Goal: Task Accomplishment & Management: Use online tool/utility

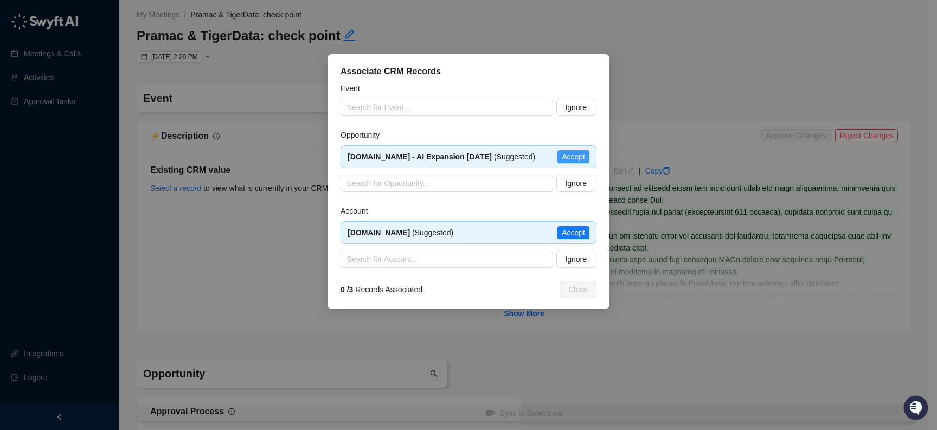
click at [582, 156] on span "Accept" at bounding box center [573, 157] width 23 height 12
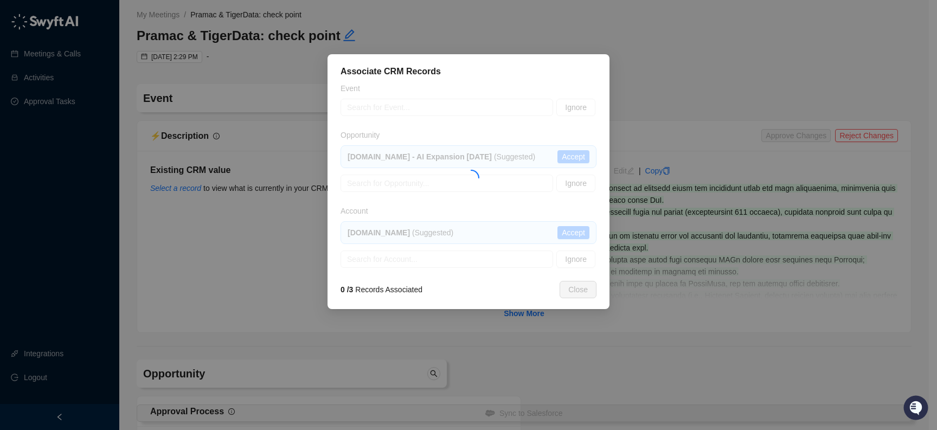
type textarea "*"
type textarea "**********"
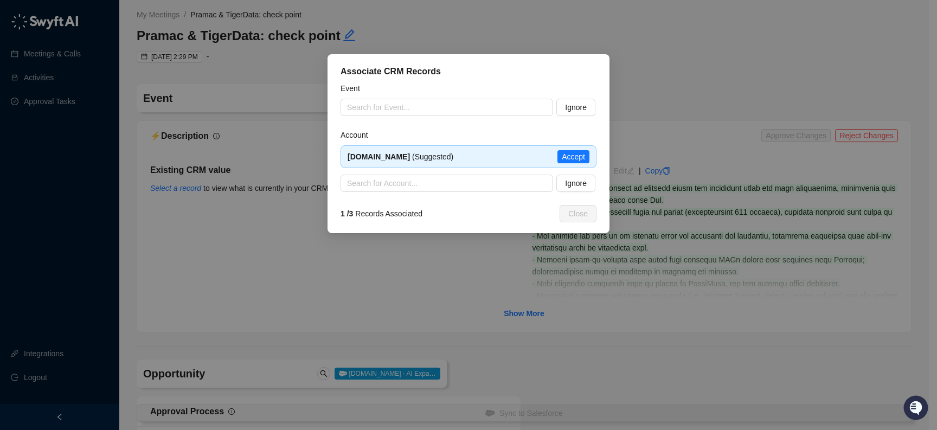
type input "**********"
click at [564, 158] on span "Accept" at bounding box center [573, 157] width 23 height 12
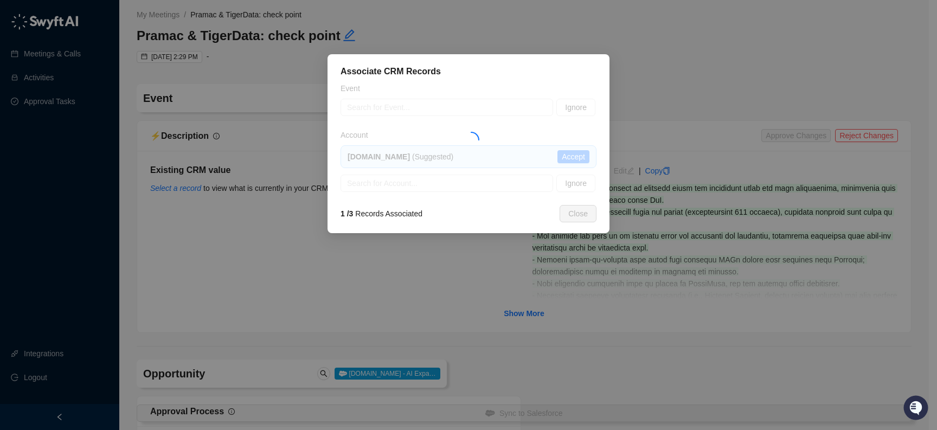
type textarea "**********"
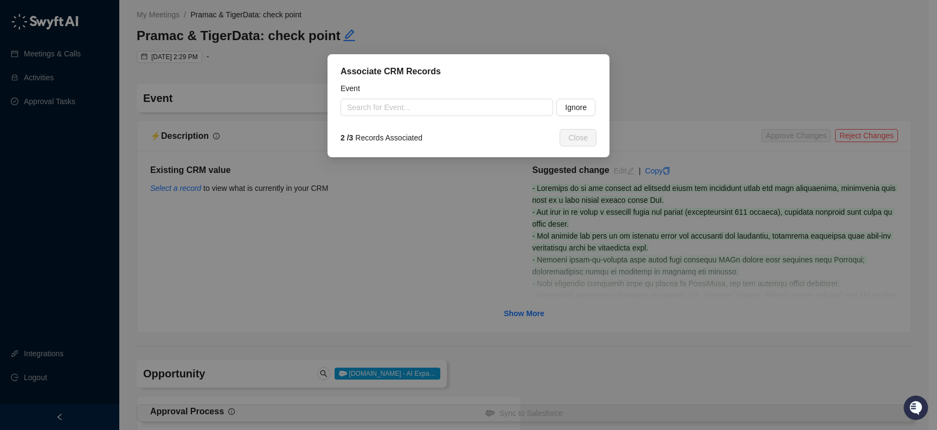
click at [414, 105] on input "search" at bounding box center [443, 107] width 193 height 16
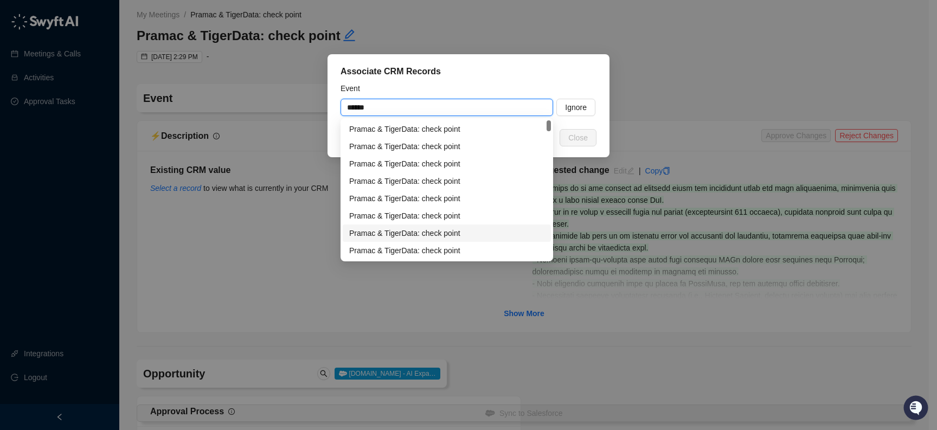
click at [452, 229] on div "Pramac & TigerData: check point" at bounding box center [446, 233] width 195 height 12
type input "**********"
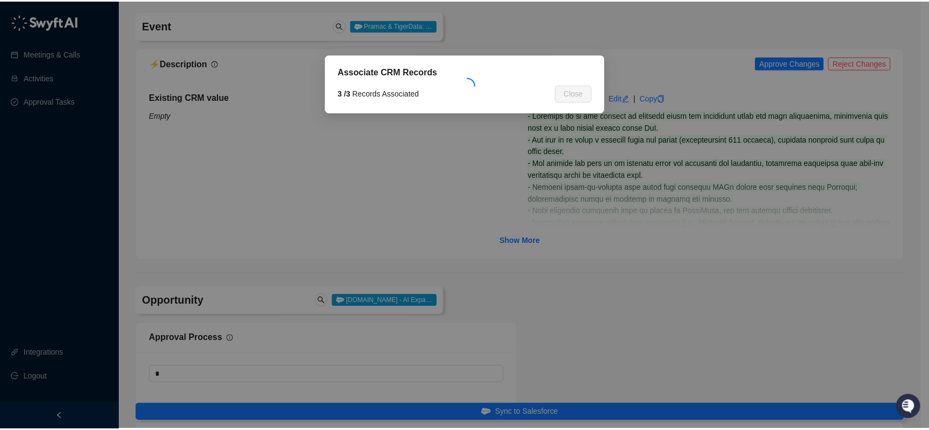
scroll to position [80, 0]
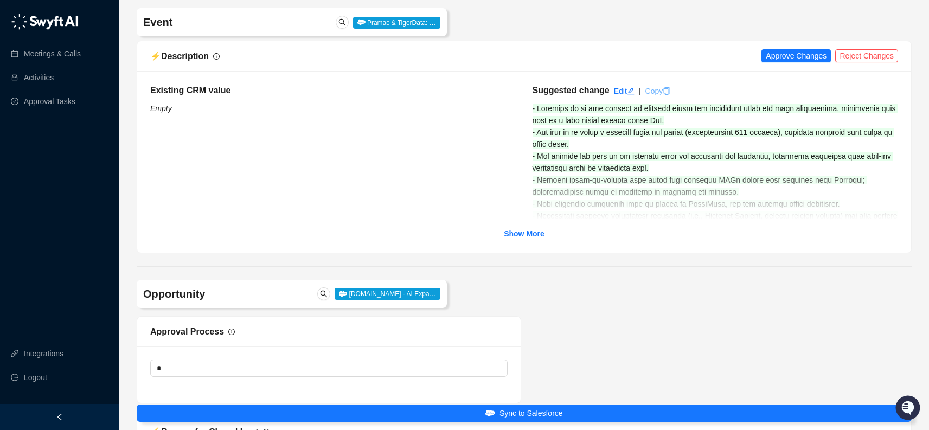
click at [669, 92] on icon "copy" at bounding box center [667, 91] width 8 height 8
click at [788, 56] on span "Approve Changes" at bounding box center [796, 56] width 61 height 12
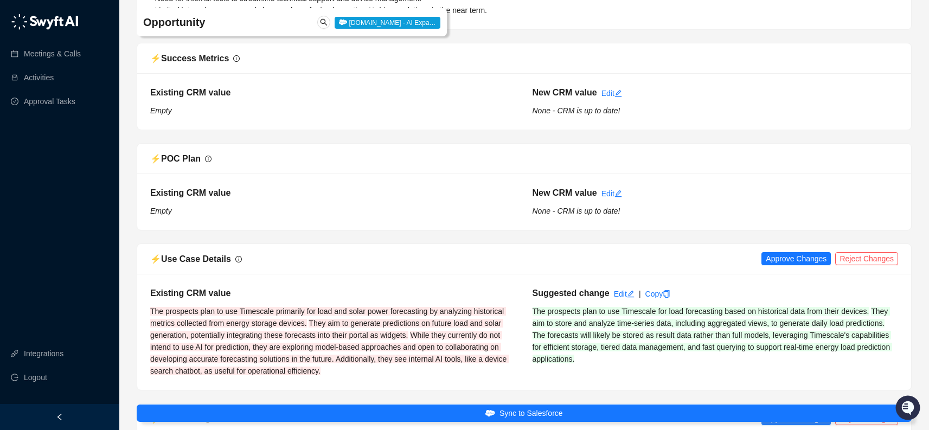
scroll to position [1811, 0]
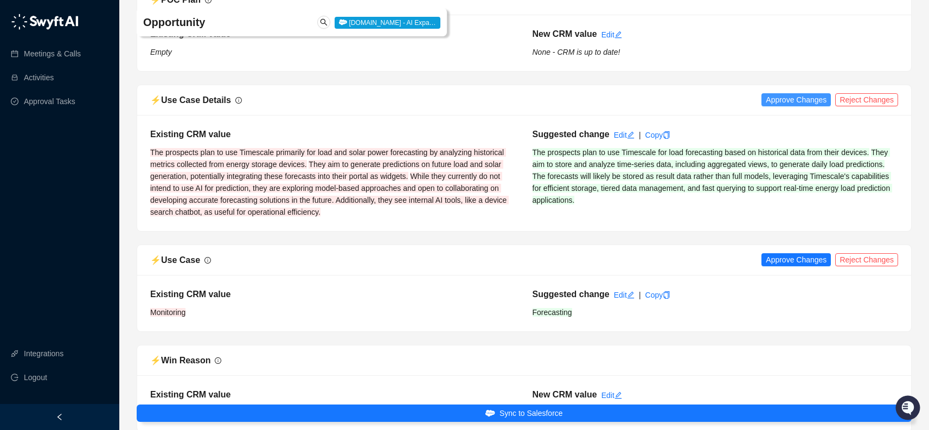
click at [813, 97] on span "Approve Changes" at bounding box center [796, 100] width 61 height 12
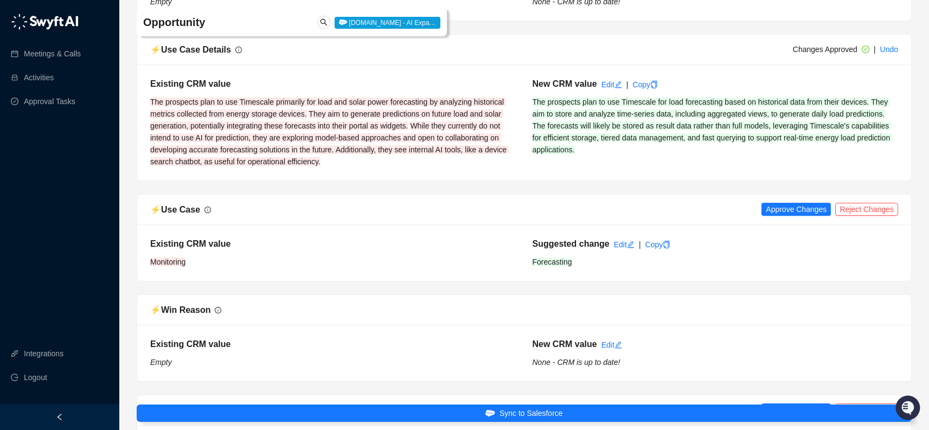
scroll to position [2022, 0]
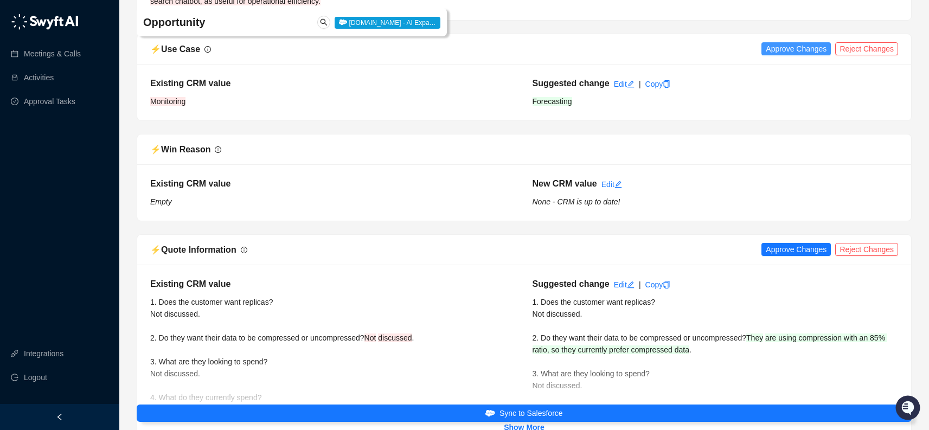
click at [802, 52] on span "Approve Changes" at bounding box center [796, 49] width 61 height 12
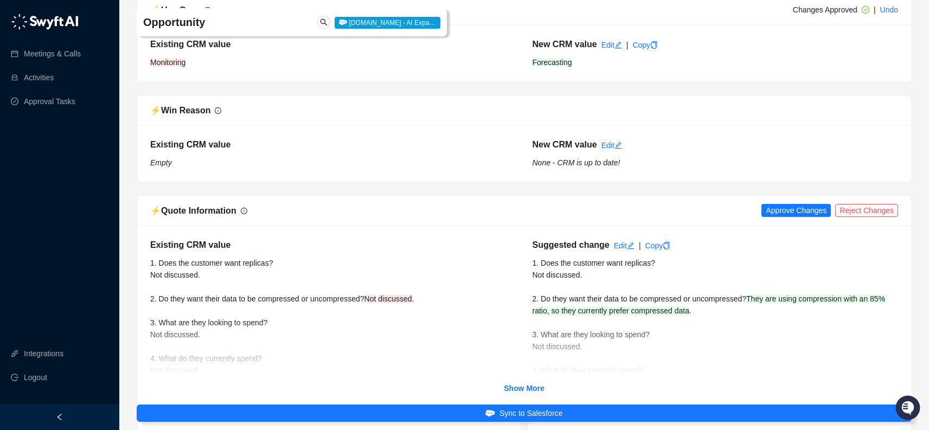
scroll to position [2118, 0]
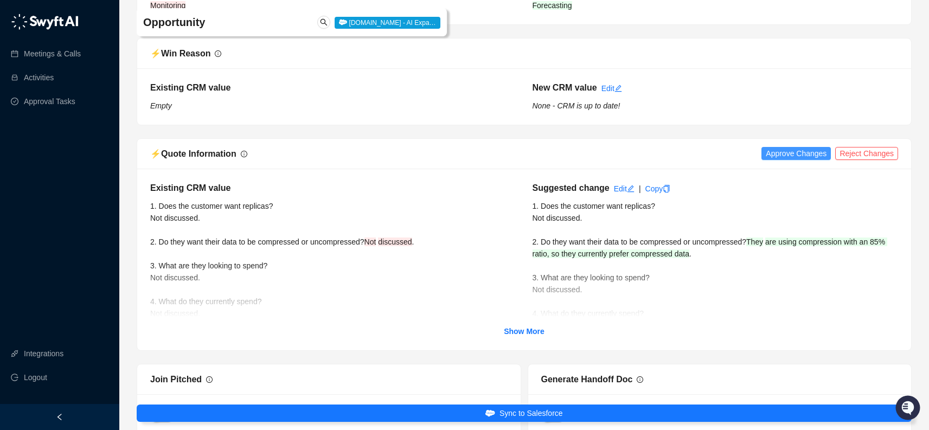
click at [781, 152] on span "Approve Changes" at bounding box center [796, 153] width 61 height 12
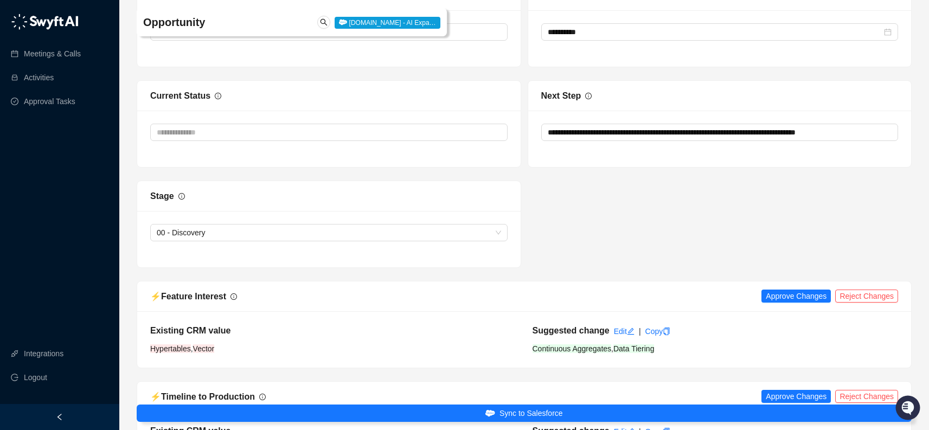
scroll to position [2627, 0]
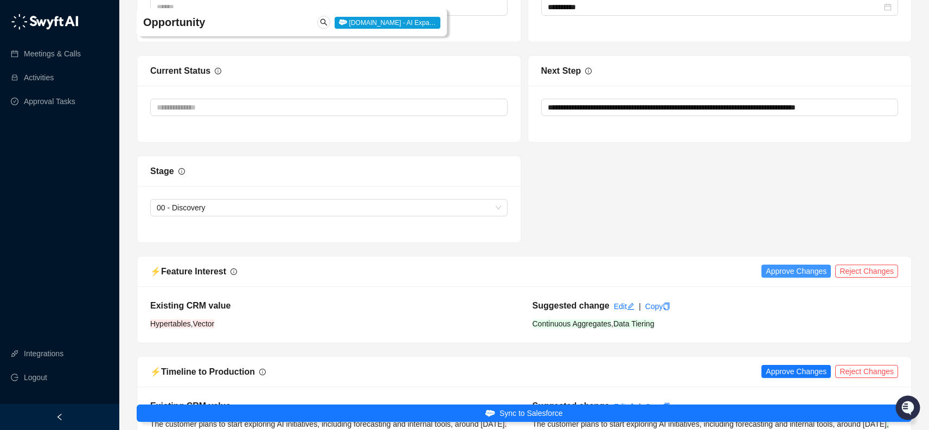
click at [789, 273] on span "Approve Changes" at bounding box center [796, 271] width 61 height 12
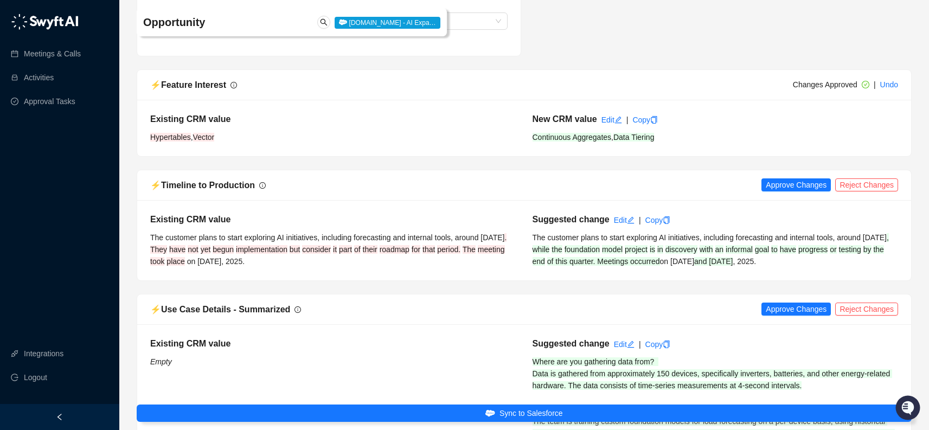
scroll to position [2957, 0]
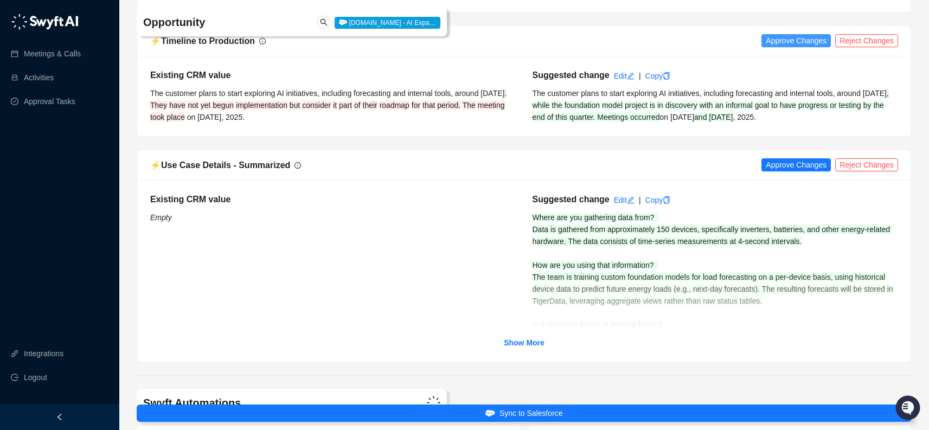
click at [802, 40] on span "Approve Changes" at bounding box center [796, 41] width 61 height 12
click at [805, 162] on span "Approve Changes" at bounding box center [796, 165] width 61 height 12
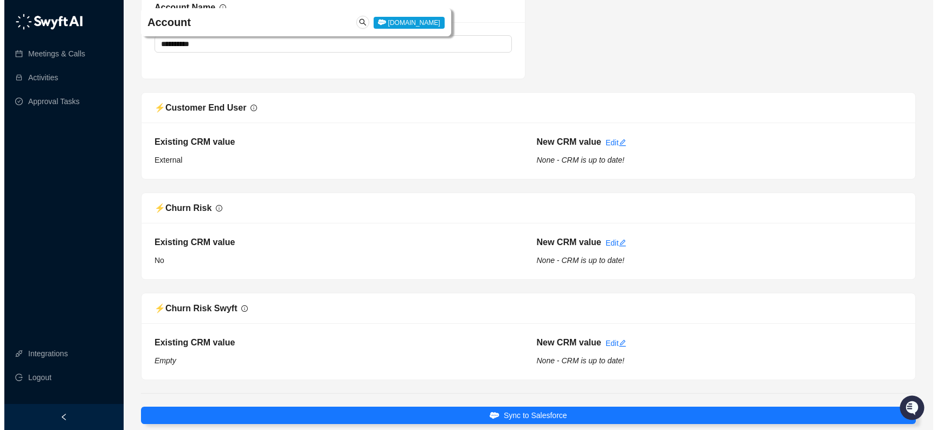
scroll to position [4222, 0]
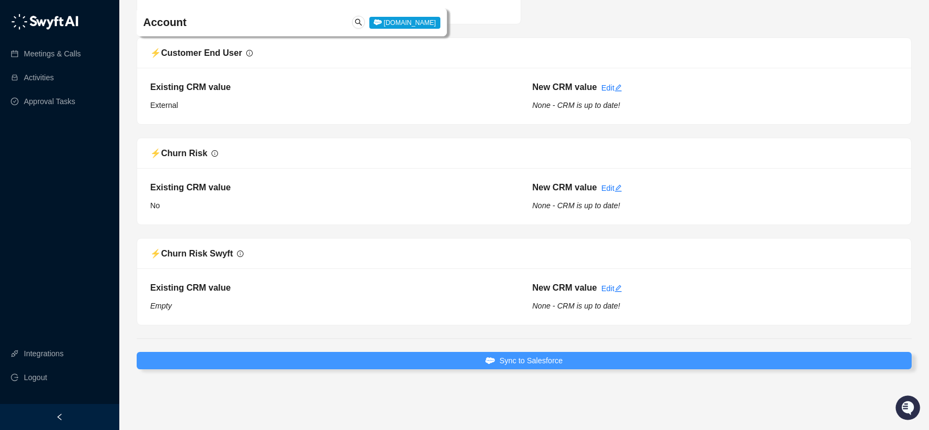
click at [670, 358] on button "Sync to Salesforce" at bounding box center [524, 360] width 775 height 17
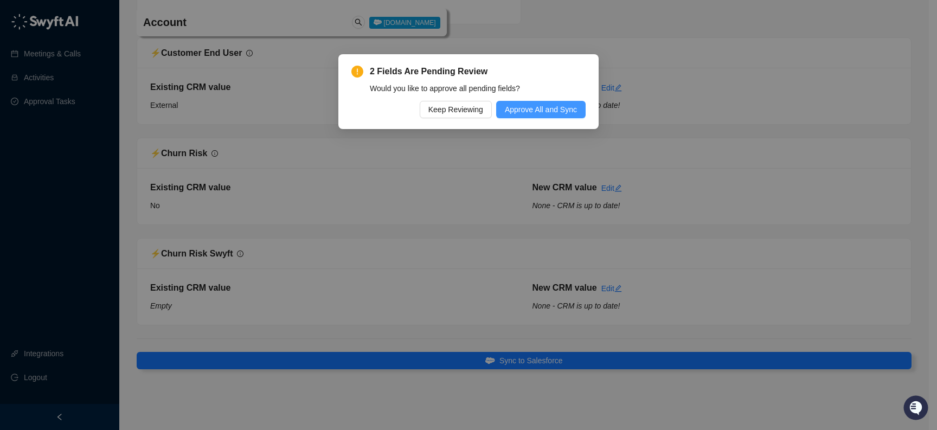
click at [541, 108] on span "Approve All and Sync" at bounding box center [541, 110] width 72 height 12
